Goal: Transaction & Acquisition: Subscribe to service/newsletter

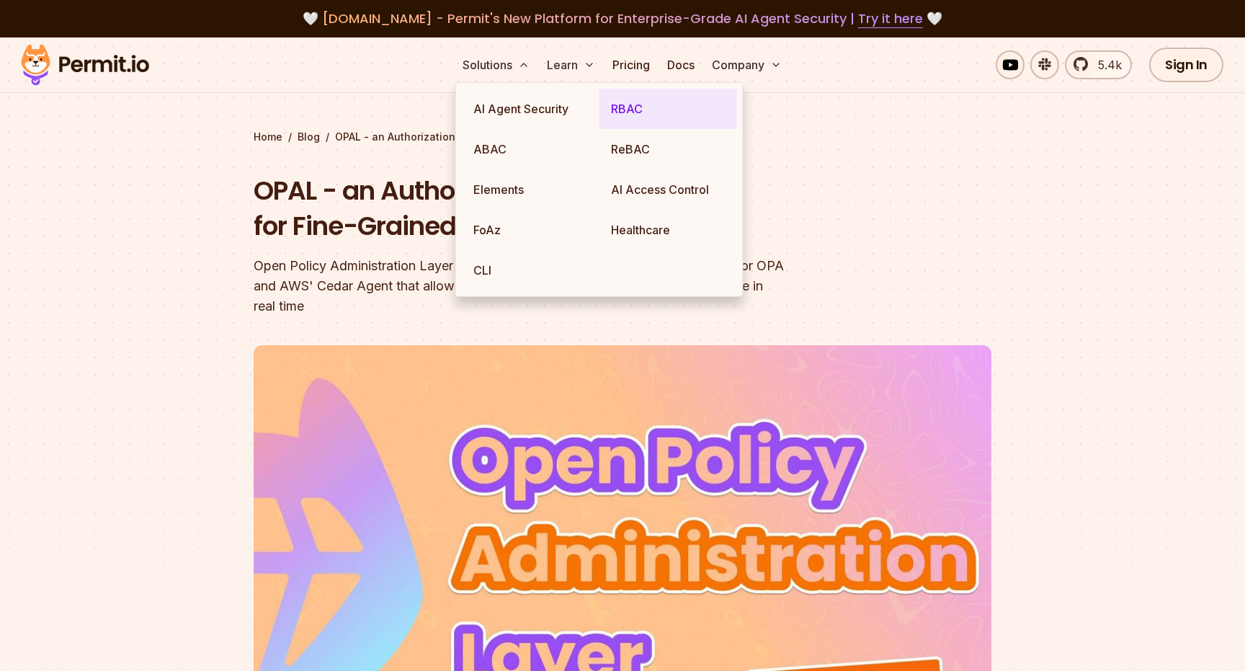
click at [625, 115] on link "RBAC" at bounding box center [669, 109] width 138 height 40
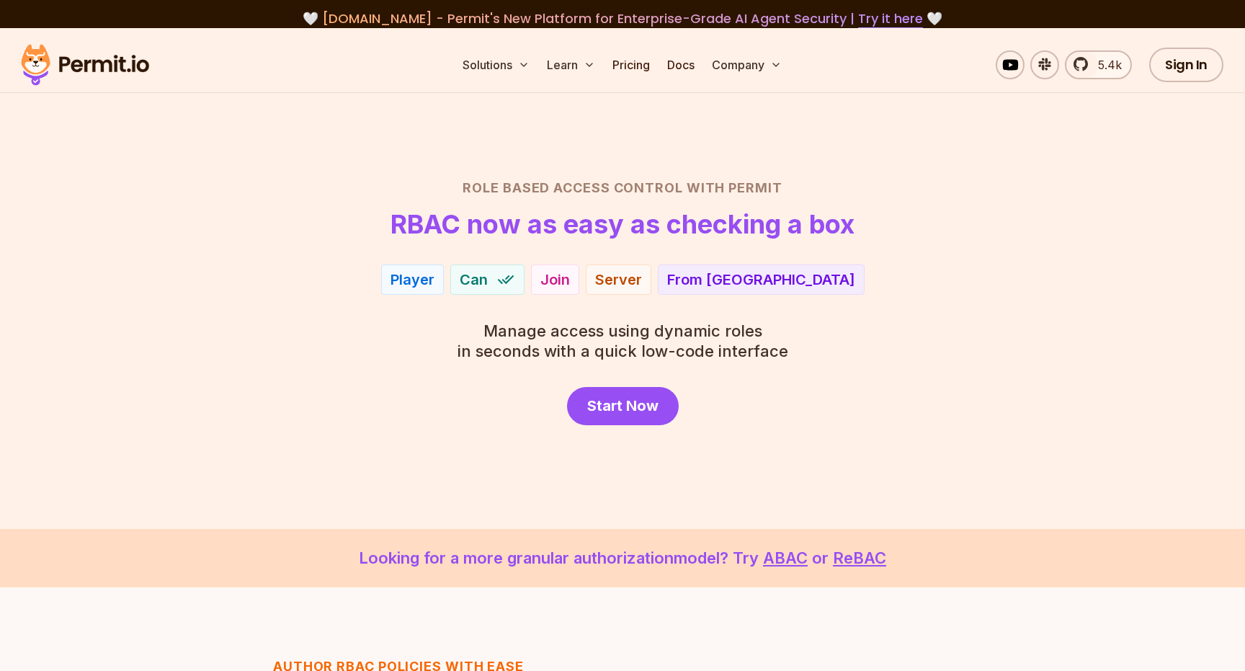
click at [780, 409] on div "Start Now" at bounding box center [622, 406] width 1009 height 38
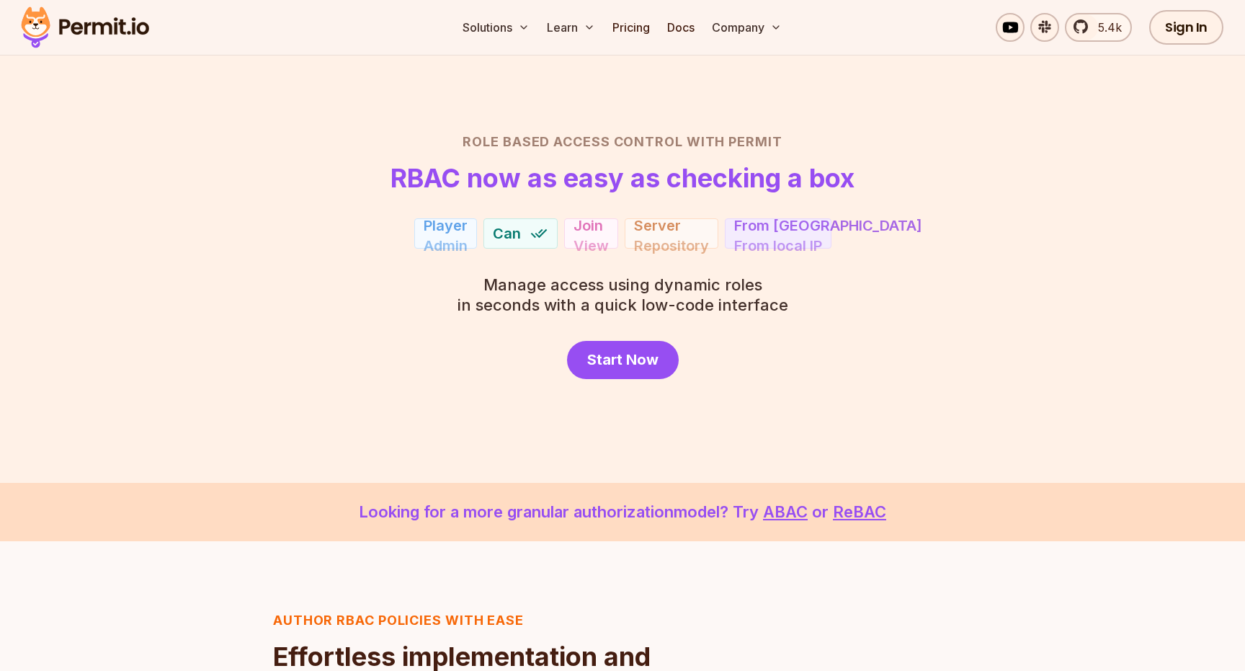
scroll to position [47, 0]
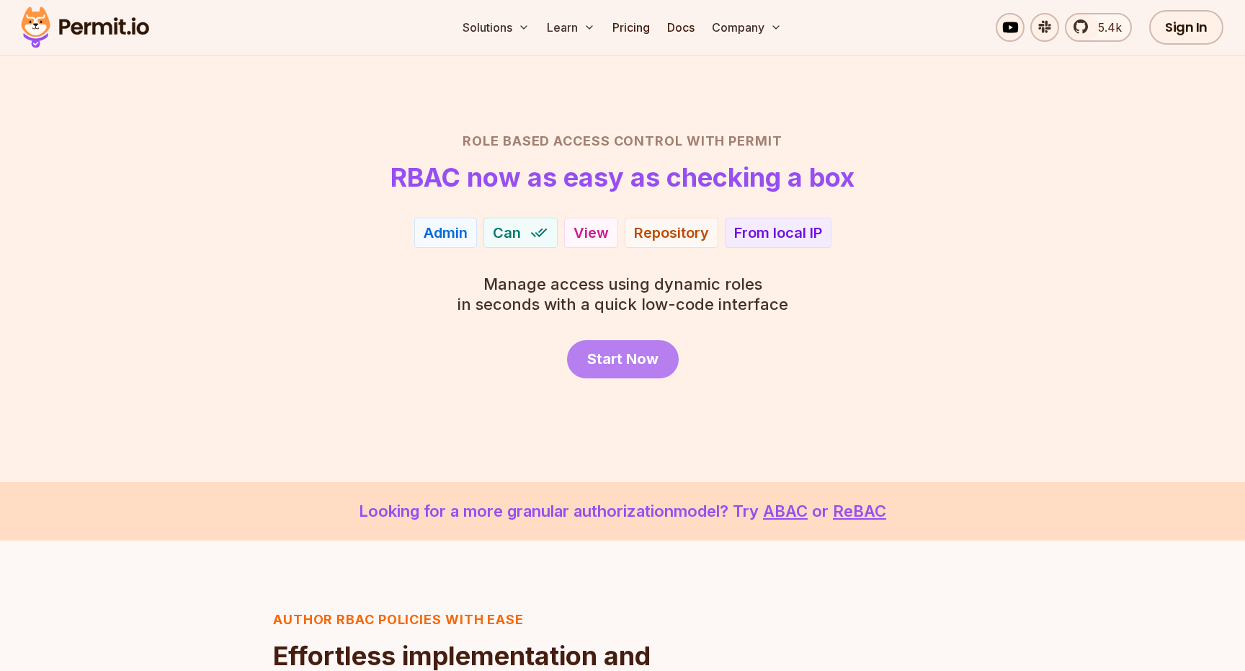
click at [615, 371] on link "Start Now" at bounding box center [623, 359] width 112 height 38
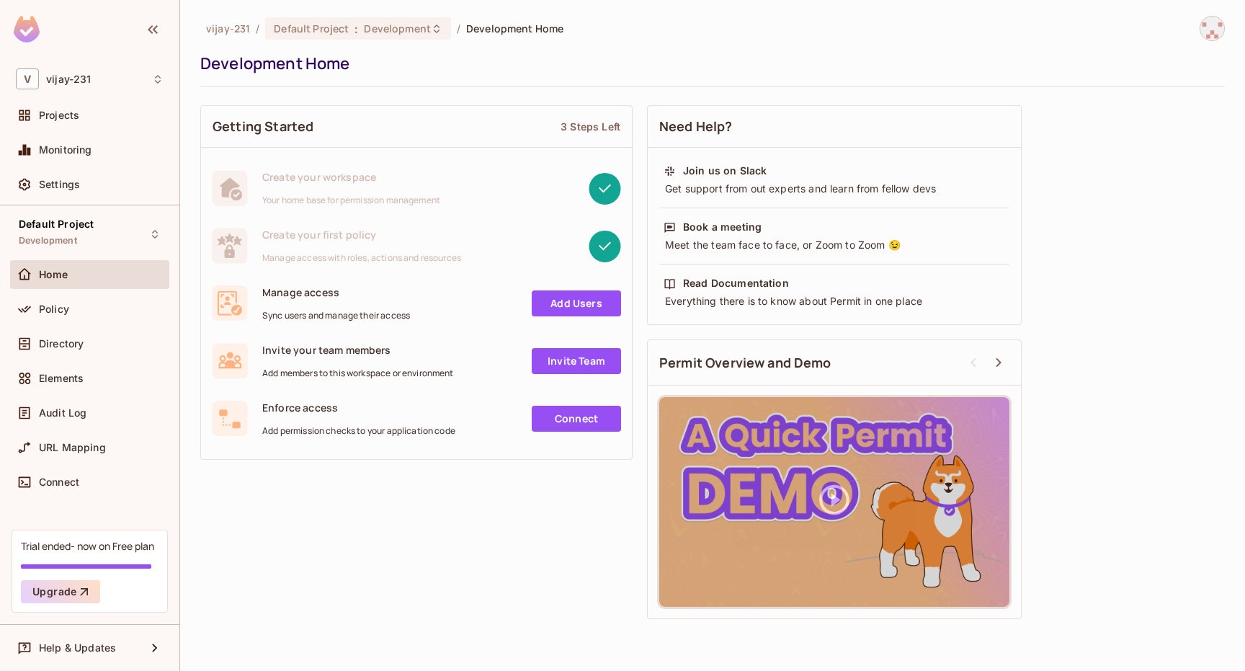
click at [463, 531] on div "Getting Started 3 Steps Left Create your workspace Your home base for permissio…" at bounding box center [712, 362] width 1025 height 528
click at [54, 597] on button "Upgrade" at bounding box center [60, 591] width 79 height 23
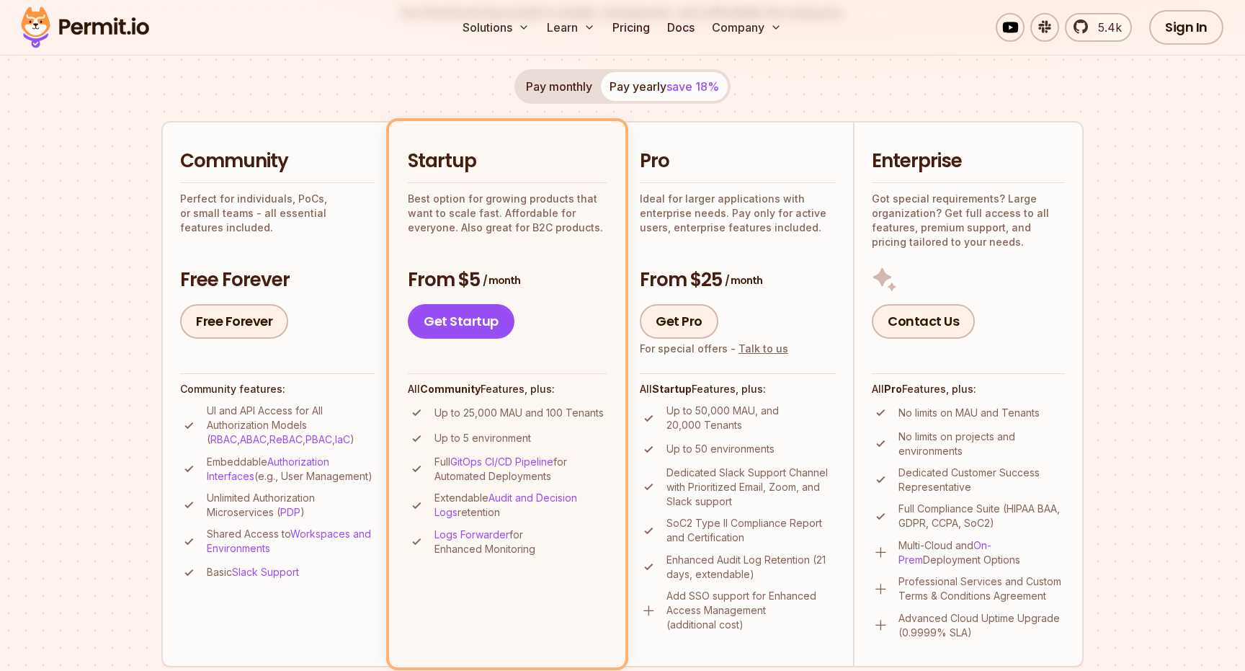
scroll to position [262, 0]
drag, startPoint x: 435, startPoint y: 416, endPoint x: 619, endPoint y: 424, distance: 183.9
click at [619, 424] on li "Startup Best option for growing products that want to scale fast. Affordable fo…" at bounding box center [507, 395] width 236 height 546
drag, startPoint x: 680, startPoint y: 529, endPoint x: 752, endPoint y: 529, distance: 72.8
click at [752, 529] on p "SoC2 Type II Compliance Report and Certification" at bounding box center [751, 531] width 169 height 29
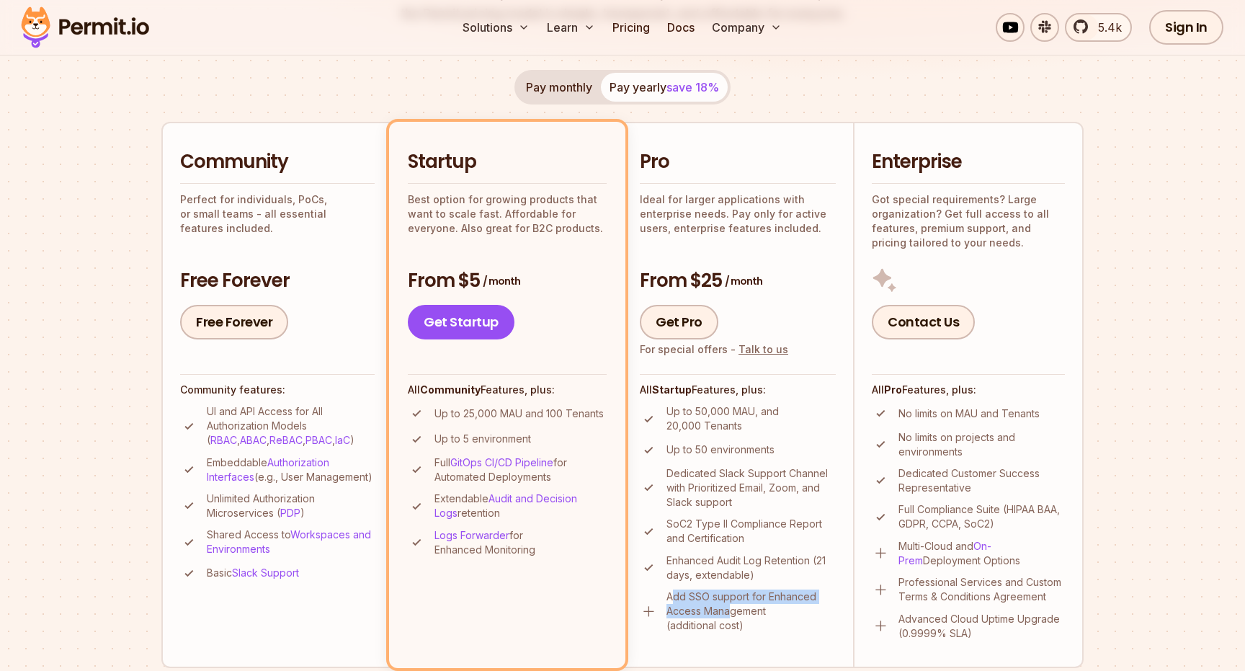
drag, startPoint x: 674, startPoint y: 597, endPoint x: 727, endPoint y: 605, distance: 54.0
click at [729, 605] on p "Add SSO support for Enhanced Access Management (additional cost)" at bounding box center [751, 610] width 169 height 43
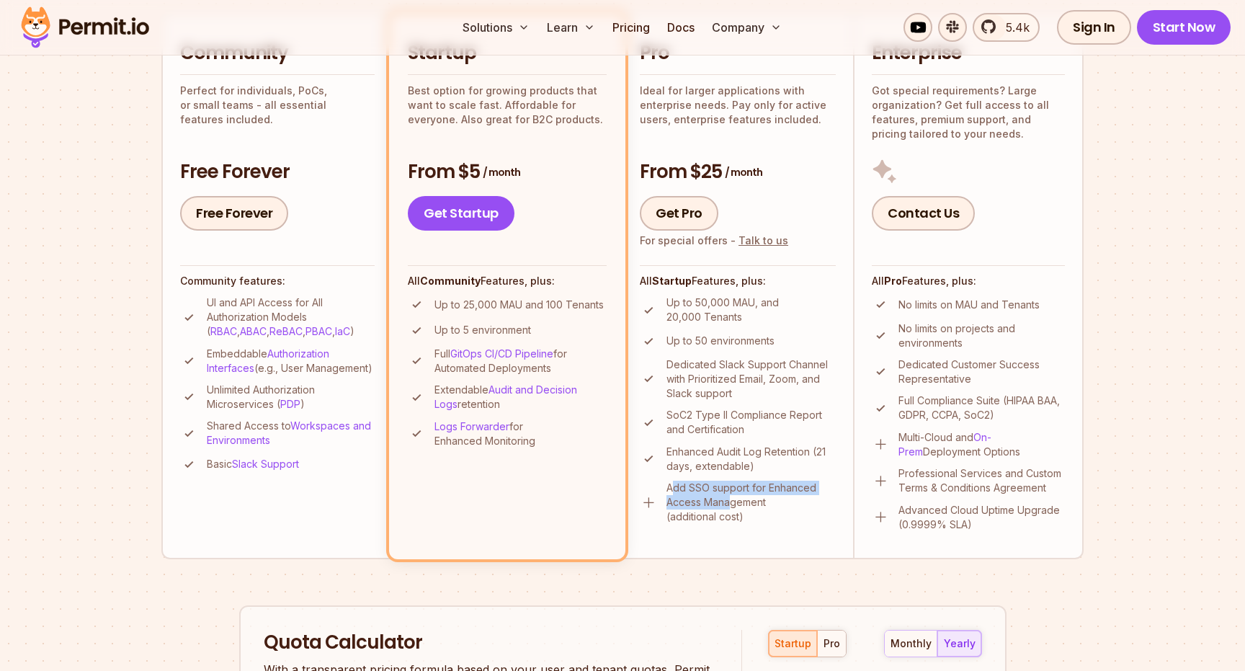
scroll to position [387, 0]
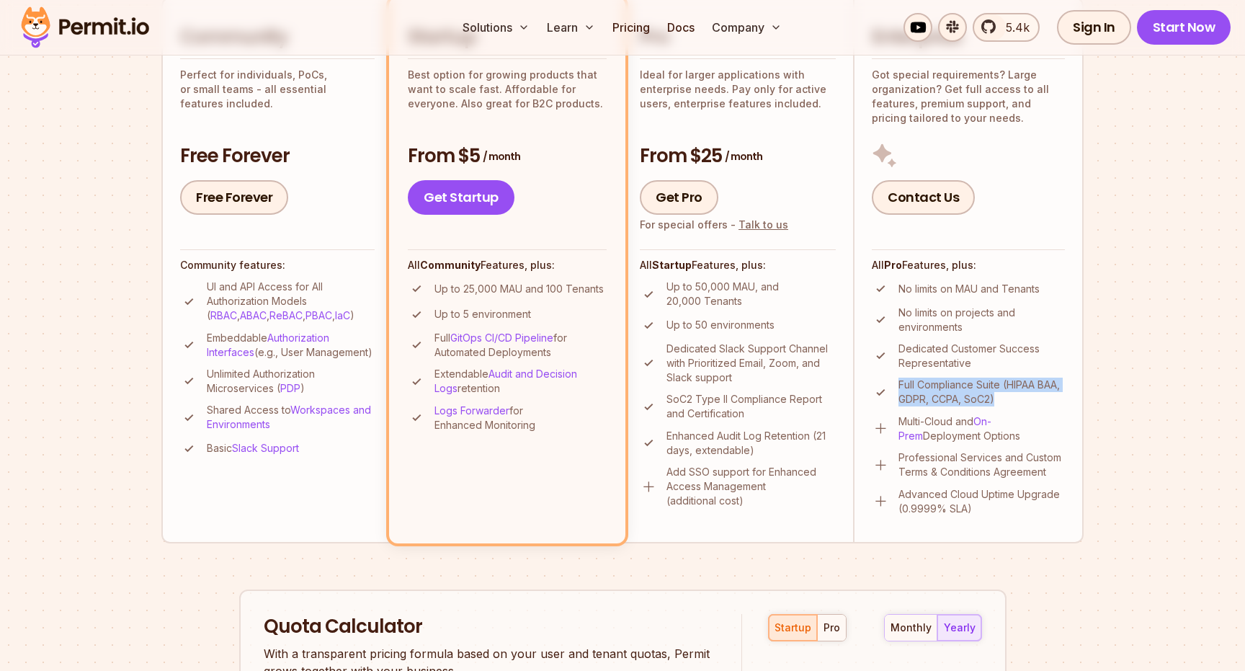
drag, startPoint x: 1001, startPoint y: 401, endPoint x: 894, endPoint y: 385, distance: 107.8
click at [894, 385] on li "Full Compliance Suite (HIPAA BAA, GDPR, CCPA, SoC2)" at bounding box center [968, 392] width 193 height 29
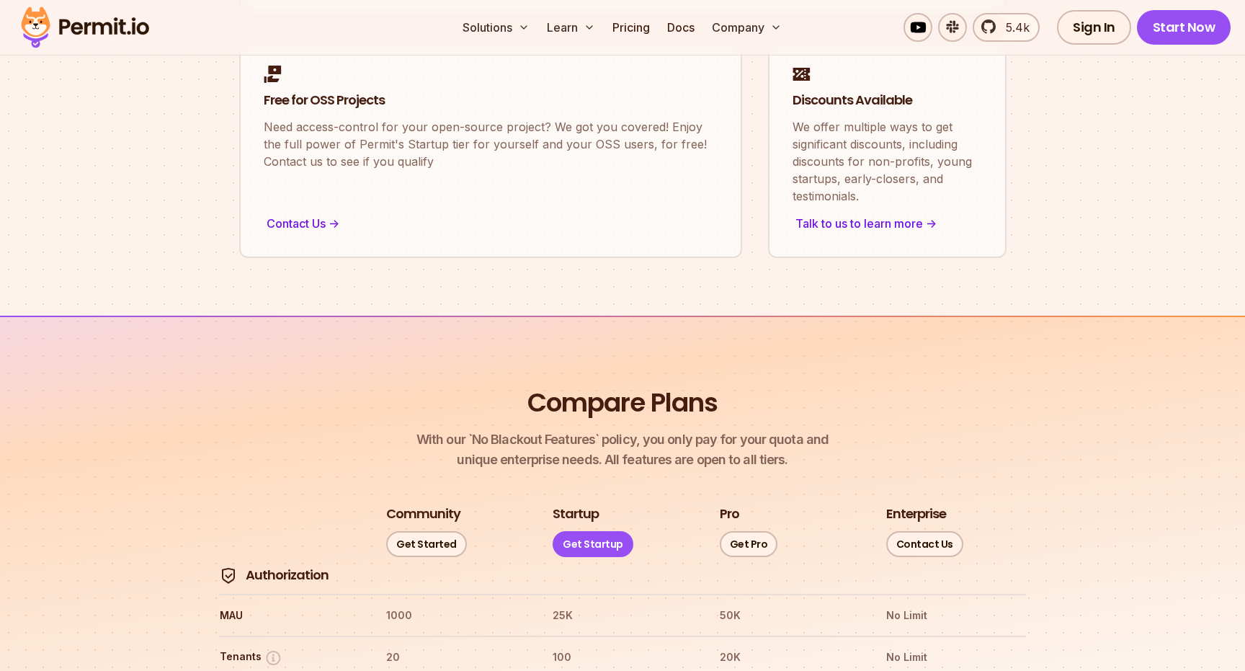
scroll to position [1282, 0]
